Goal: Task Accomplishment & Management: Manage account settings

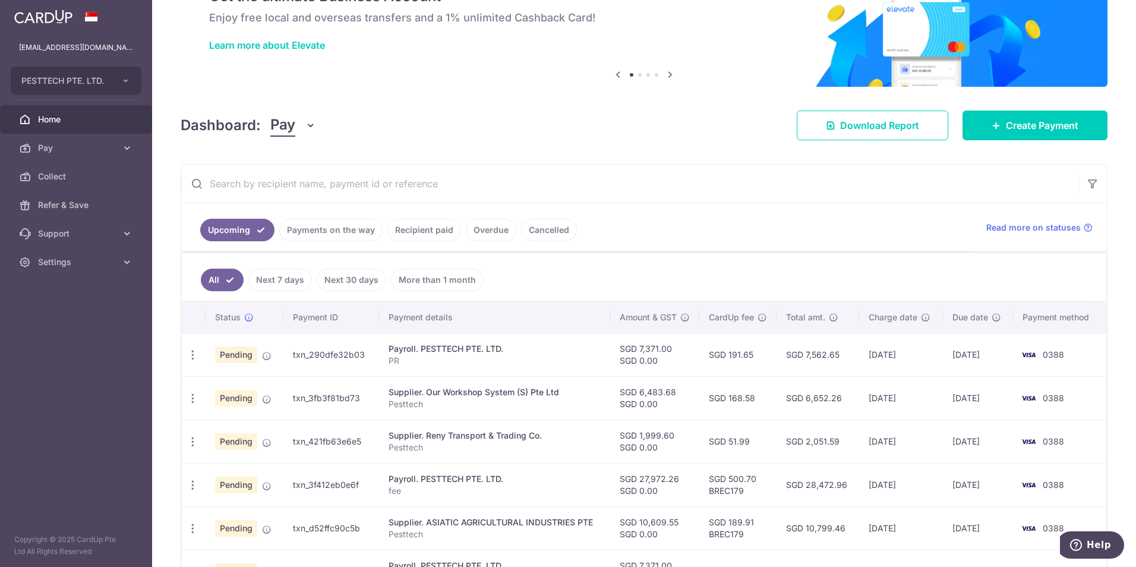
scroll to position [297, 0]
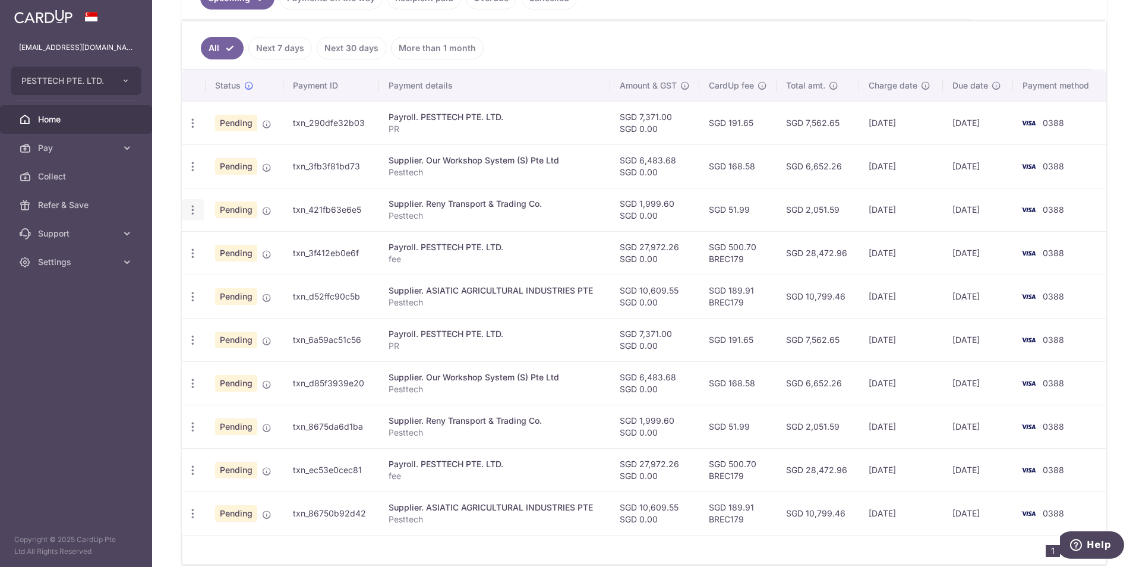
click at [191, 210] on icon "button" at bounding box center [193, 210] width 12 height 12
click at [213, 242] on link "Update payment" at bounding box center [244, 242] width 124 height 29
radio input "true"
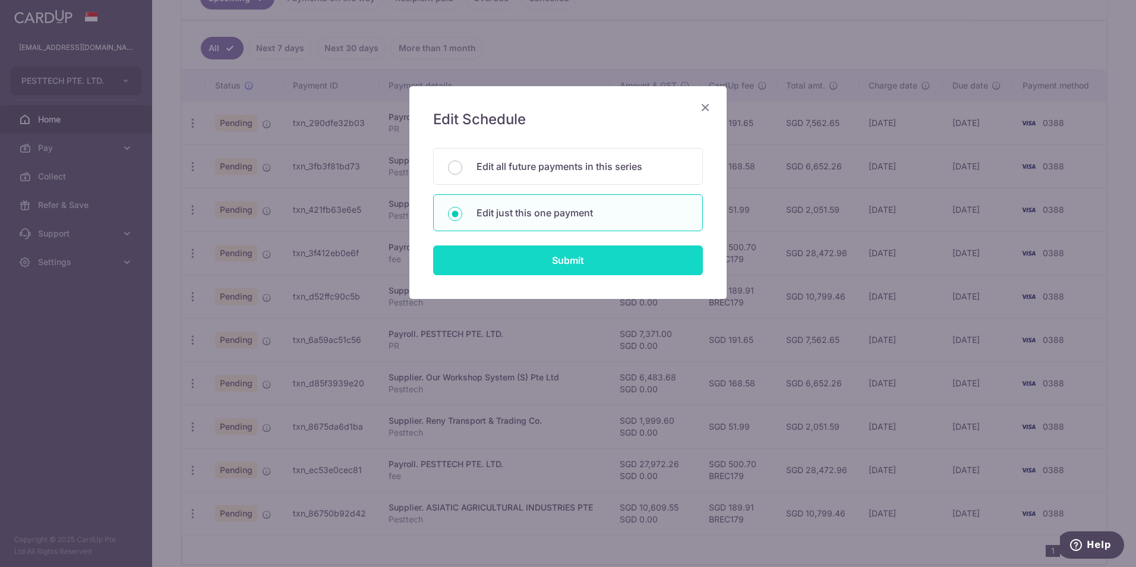
click at [530, 251] on input "Submit" at bounding box center [568, 260] width 270 height 30
radio input "true"
type input "1,999.60"
type input "0.00"
type input "[DATE]"
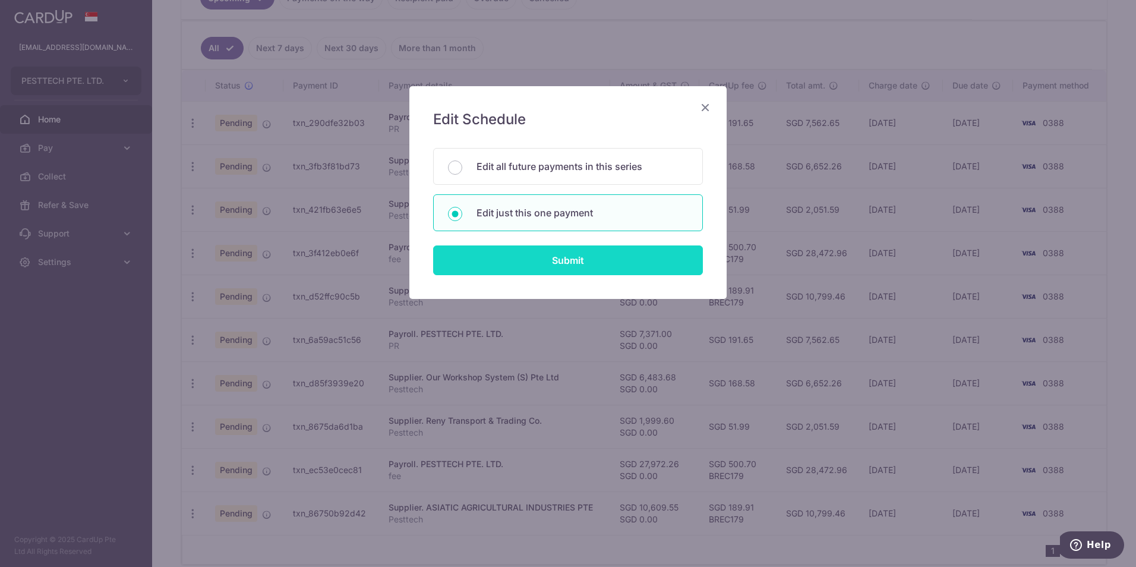
type input "Pesttech"
type input "Reny"
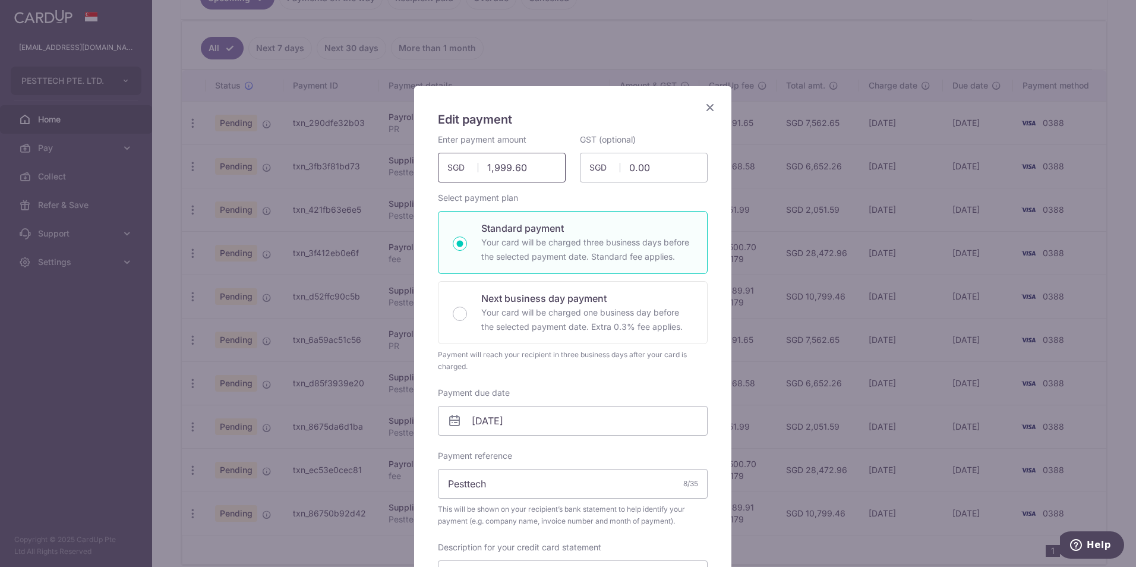
drag, startPoint x: 542, startPoint y: 160, endPoint x: 443, endPoint y: 170, distance: 100.2
click at [443, 170] on div "1,999.60 1999.60 SGD" at bounding box center [502, 168] width 128 height 30
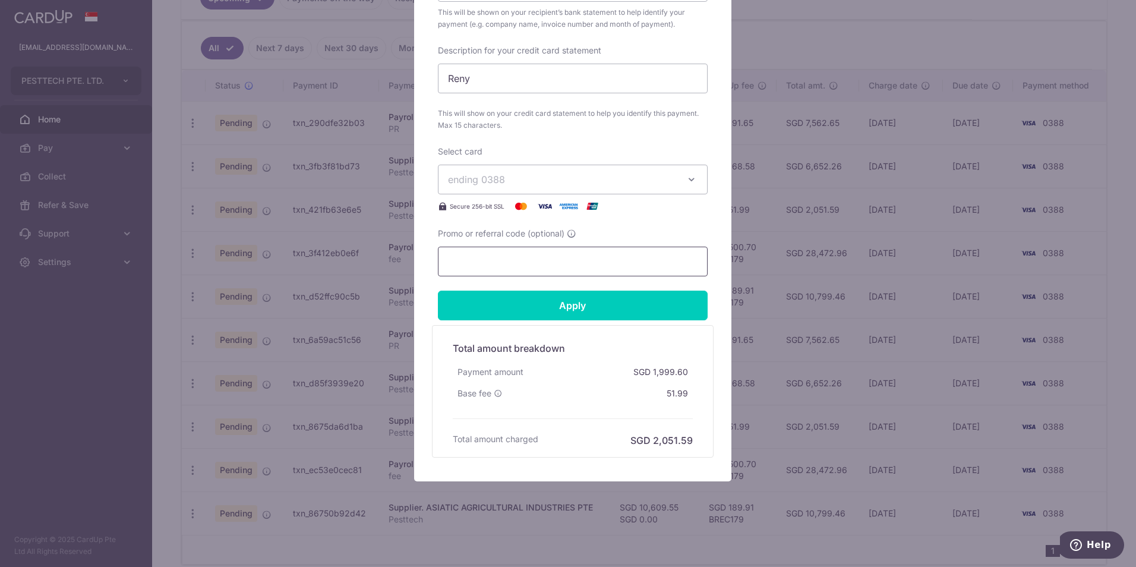
scroll to position [497, 0]
type input "1,737.00"
click at [529, 261] on input "Promo or referral code (optional)" at bounding box center [573, 261] width 270 height 30
paste input "BREC179"
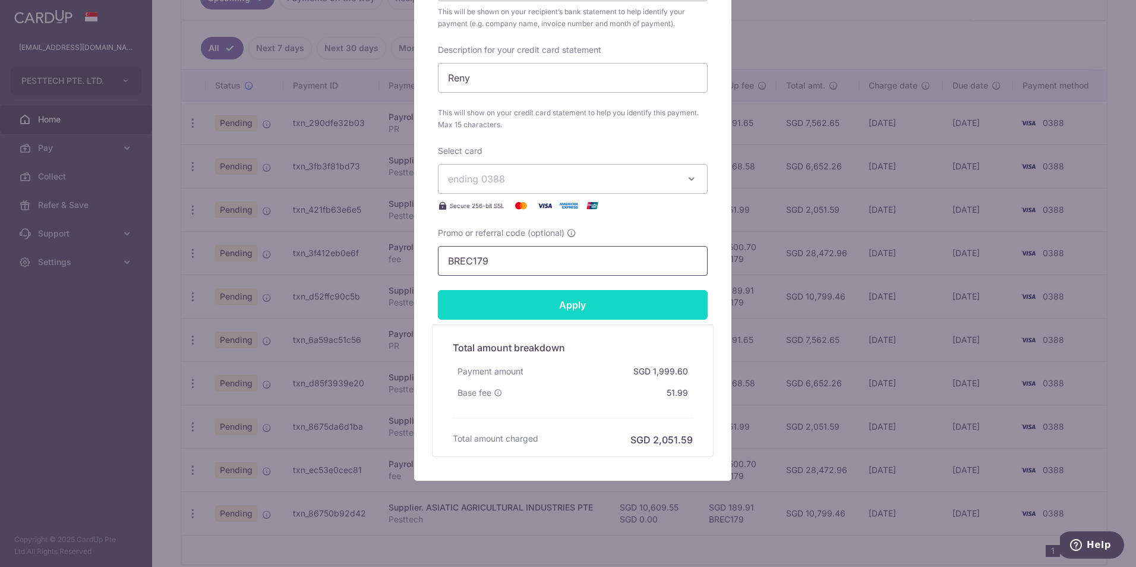
type input "BREC179"
click at [544, 306] on input "Apply" at bounding box center [573, 305] width 270 height 30
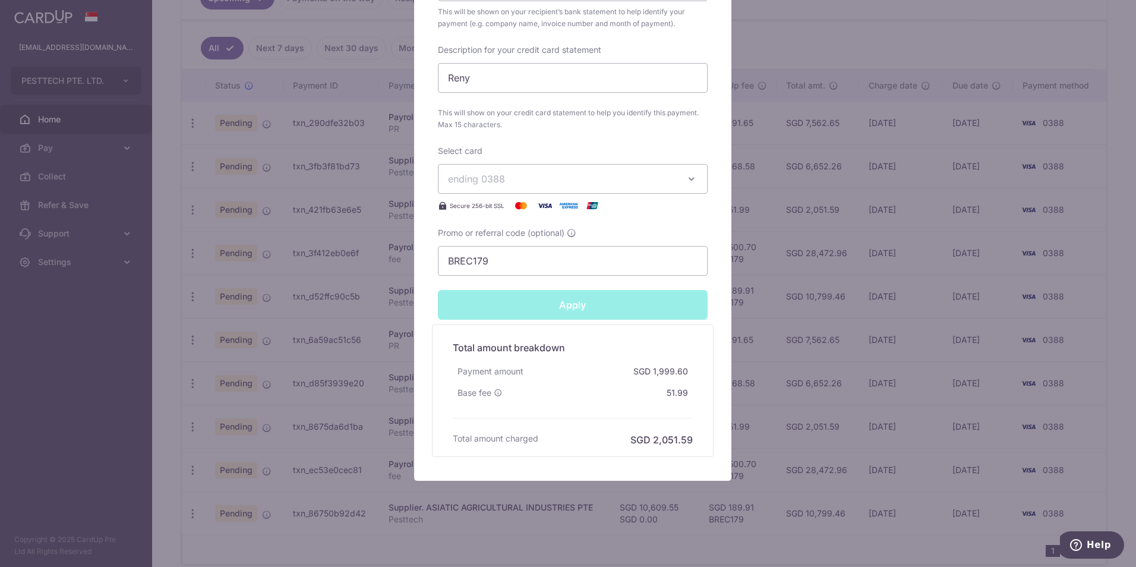
type input "Successfully Applied"
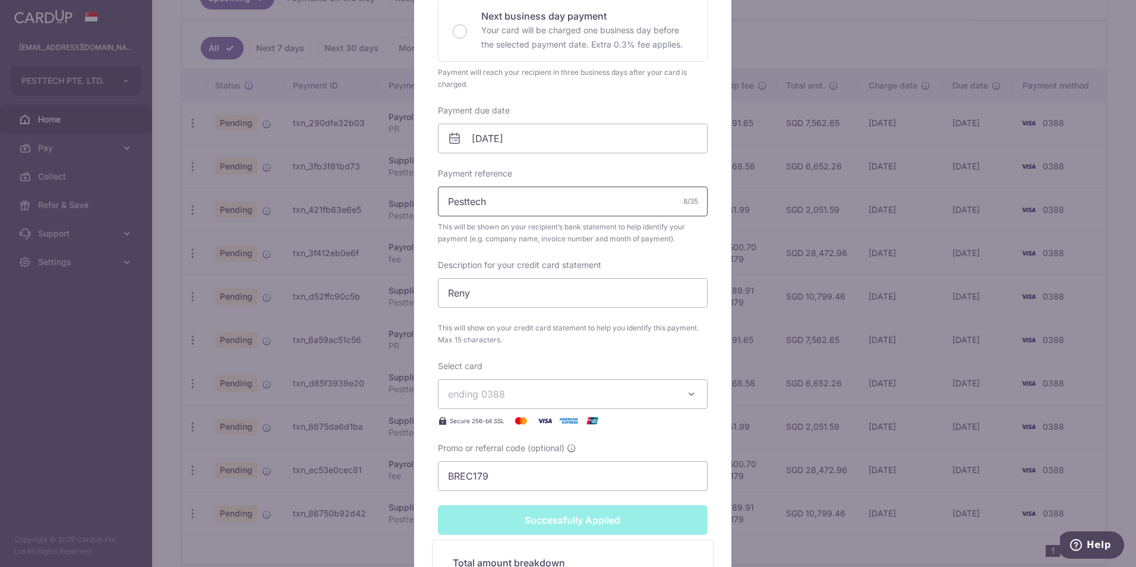
scroll to position [4, 0]
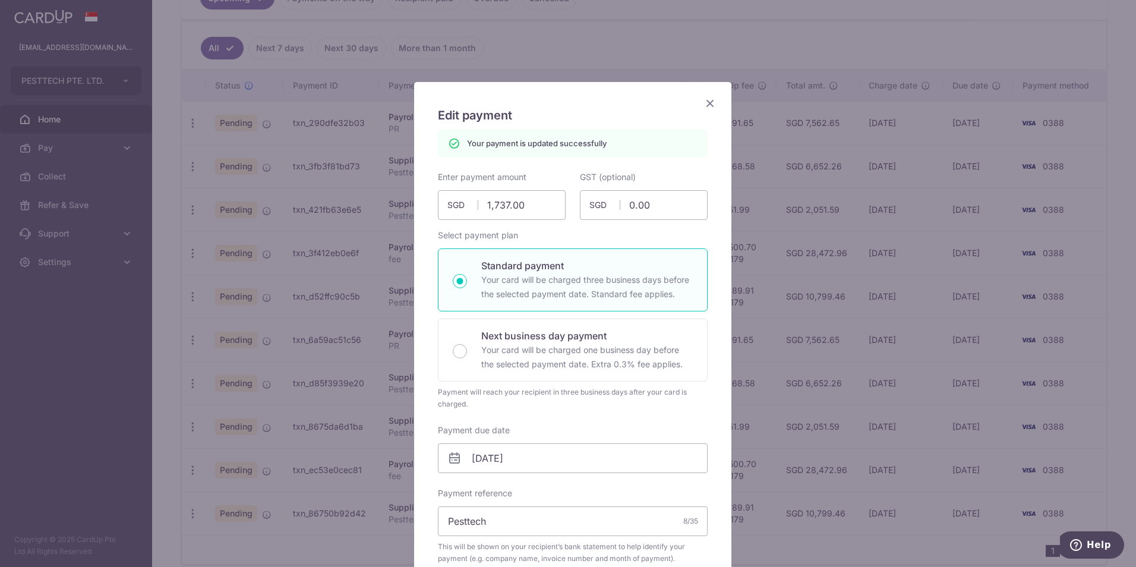
click at [709, 106] on icon "Close" at bounding box center [710, 103] width 14 height 15
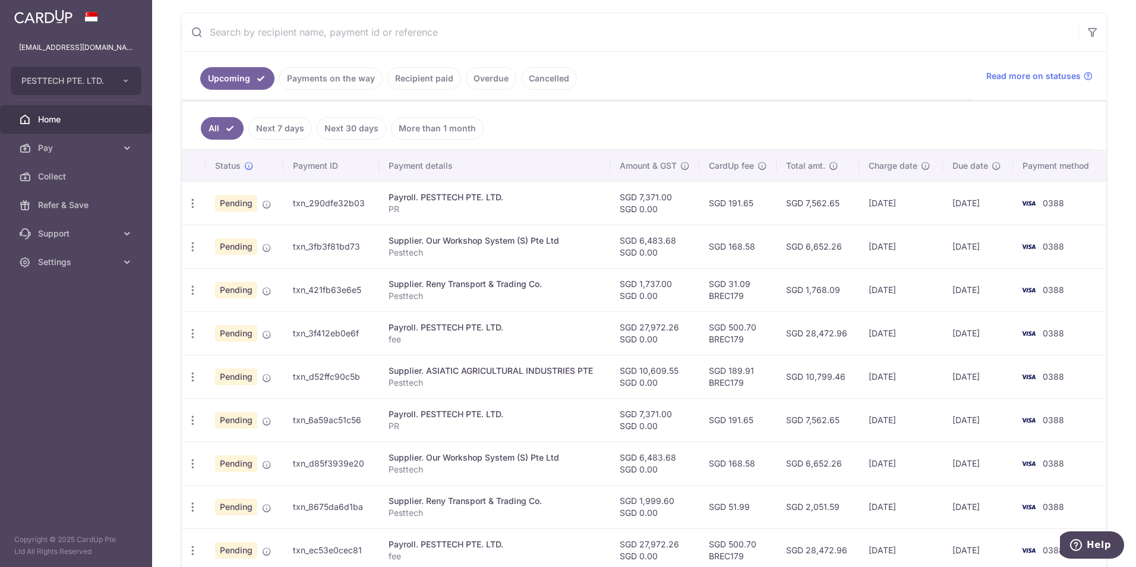
scroll to position [238, 0]
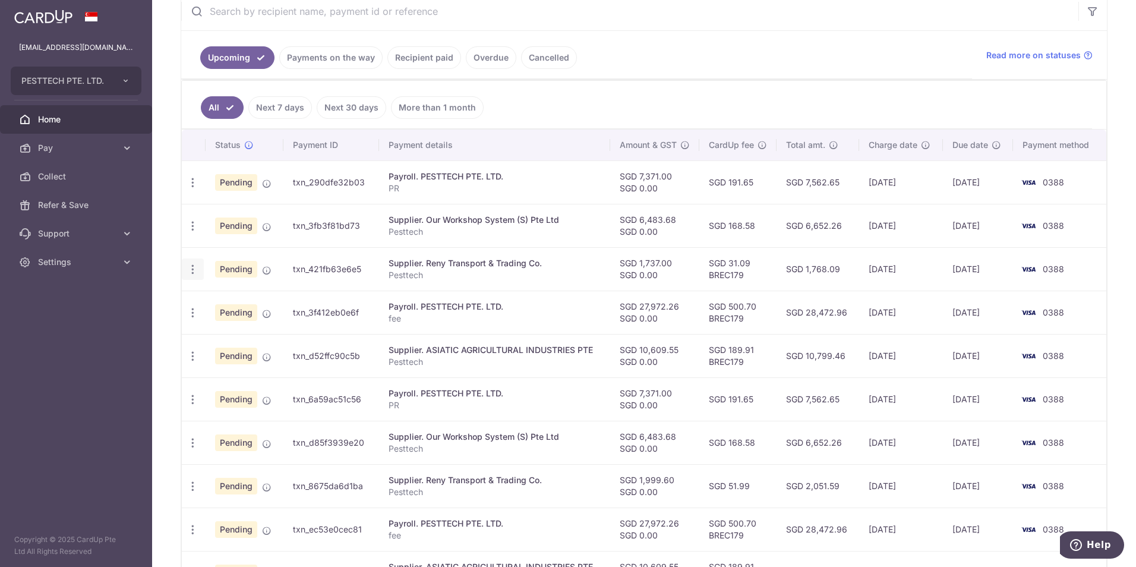
click at [191, 270] on icon "button" at bounding box center [193, 269] width 12 height 12
click at [235, 358] on span "Upload doc" at bounding box center [256, 360] width 81 height 14
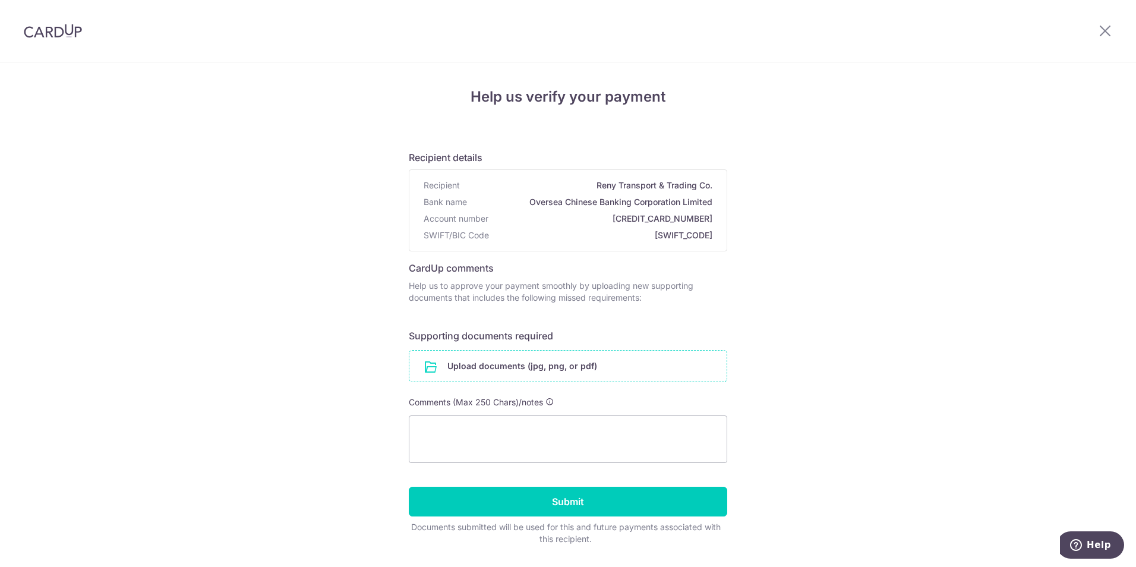
click at [484, 360] on input "file" at bounding box center [567, 365] width 317 height 31
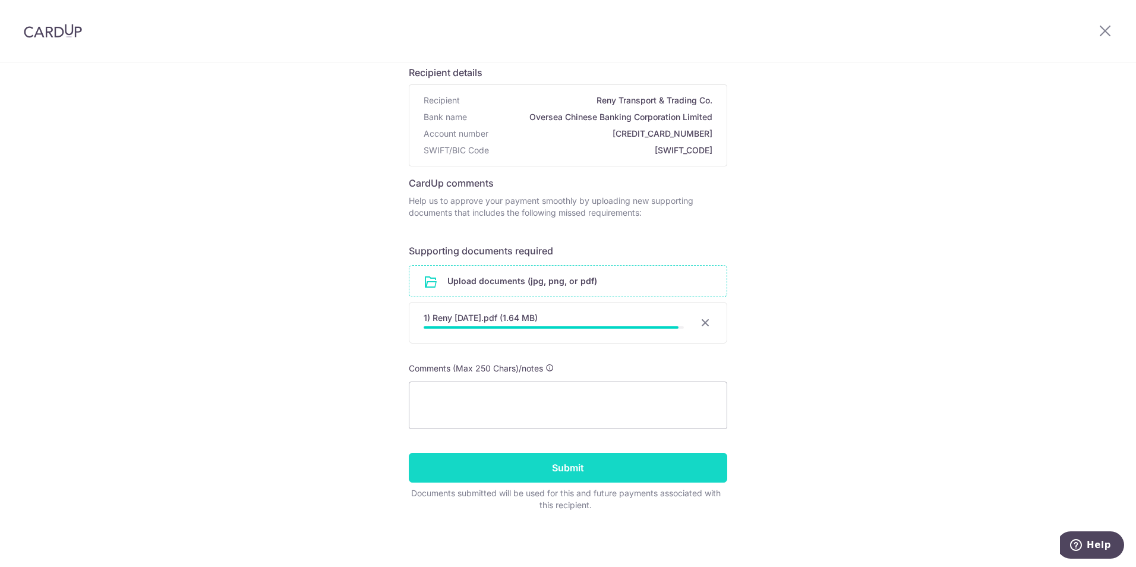
scroll to position [83, 0]
click at [603, 466] on input "Submit" at bounding box center [568, 468] width 318 height 30
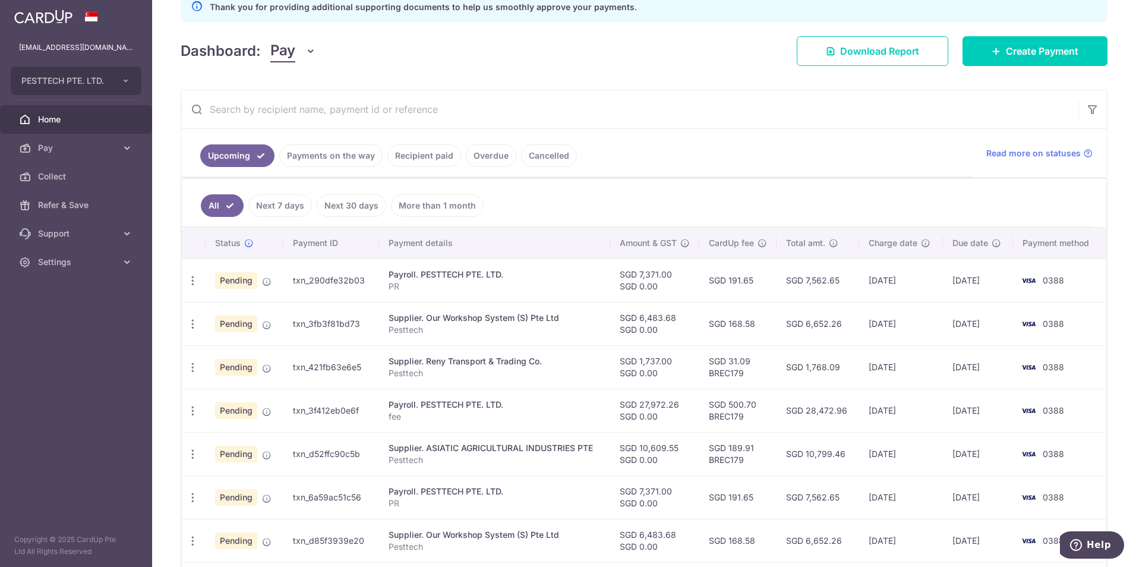
scroll to position [238, 0]
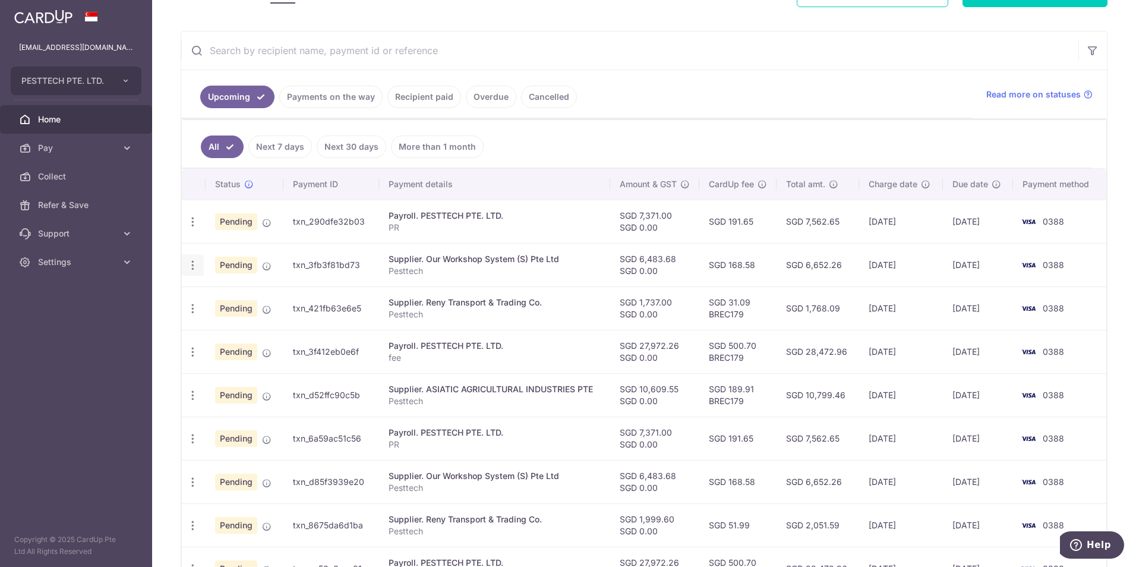
click at [191, 267] on icon "button" at bounding box center [193, 265] width 12 height 12
click at [188, 222] on icon "button" at bounding box center [193, 222] width 12 height 12
click at [163, 236] on div "× Pause Schedule Pause all future payments in this series Pause just this one p…" at bounding box center [644, 283] width 984 height 567
click at [189, 311] on icon "button" at bounding box center [193, 308] width 12 height 12
click at [166, 298] on div "× Pause Schedule Pause all future payments in this series Pause just this one p…" at bounding box center [644, 283] width 984 height 567
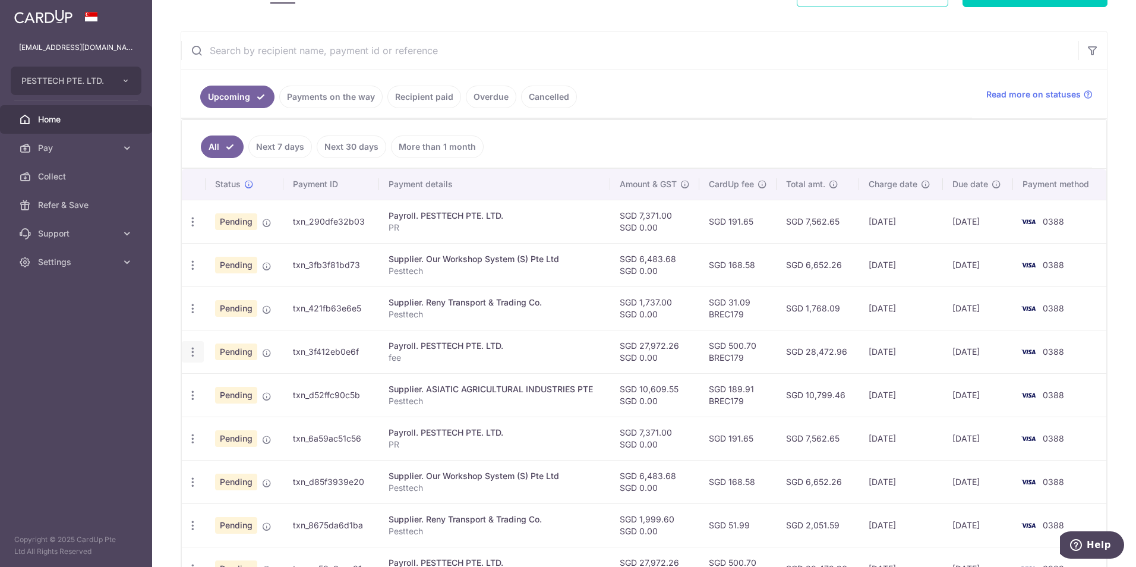
click at [194, 358] on div "Update payment Cancel payment" at bounding box center [193, 352] width 22 height 22
click at [189, 352] on icon "button" at bounding box center [193, 352] width 12 height 12
click at [176, 296] on div "× Pause Schedule Pause all future payments in this series Pause just this one p…" at bounding box center [644, 283] width 984 height 567
